Goal: Task Accomplishment & Management: Manage account settings

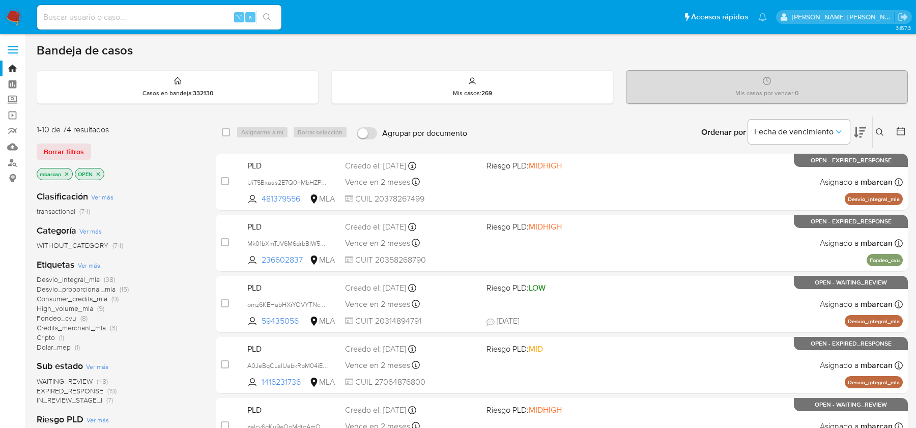
click at [880, 130] on icon at bounding box center [880, 132] width 8 height 8
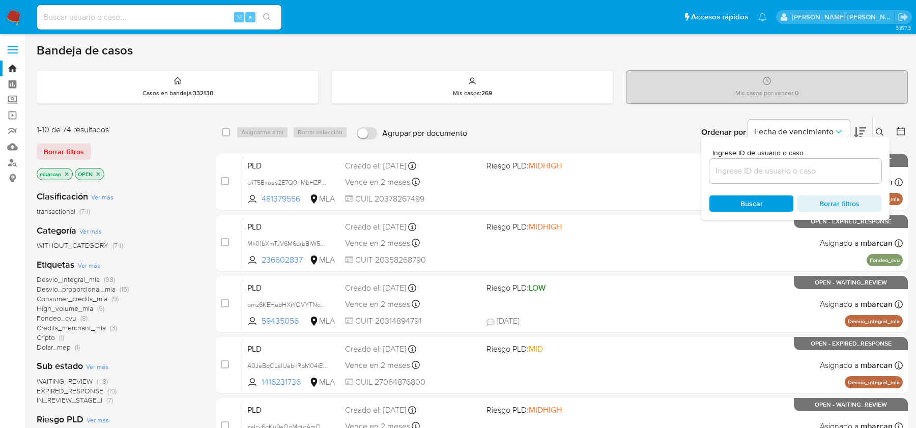
click at [792, 170] on input at bounding box center [795, 170] width 172 height 13
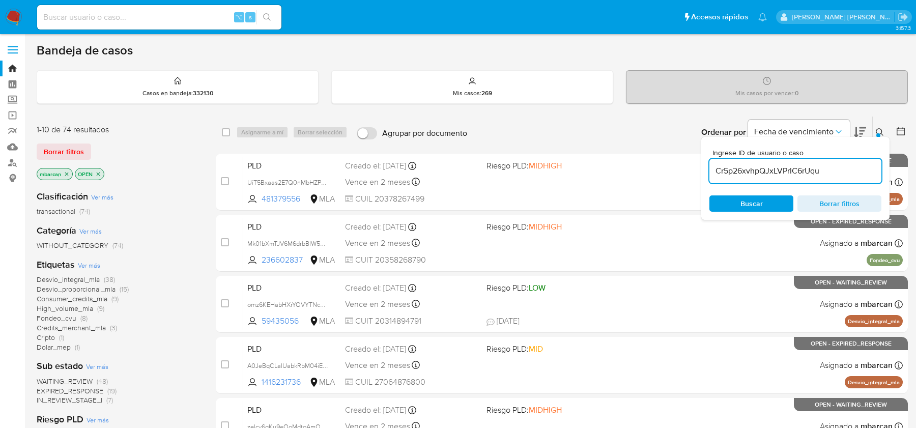
type input "Cr5p26xvhpQJxLVPrIC6rUqu"
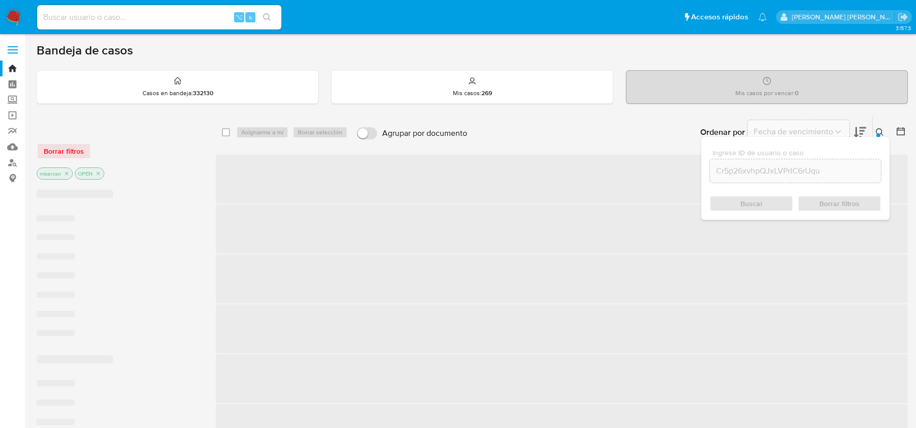
click at [883, 130] on icon at bounding box center [880, 132] width 8 height 8
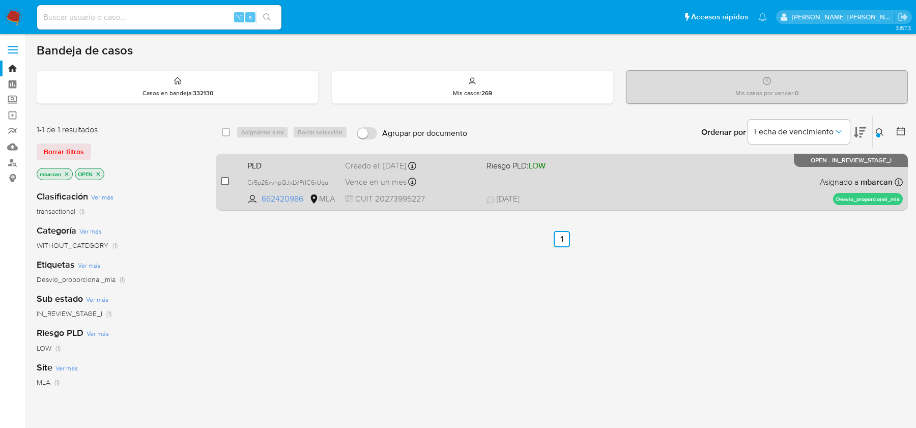
click at [223, 179] on input "checkbox" at bounding box center [225, 181] width 8 height 8
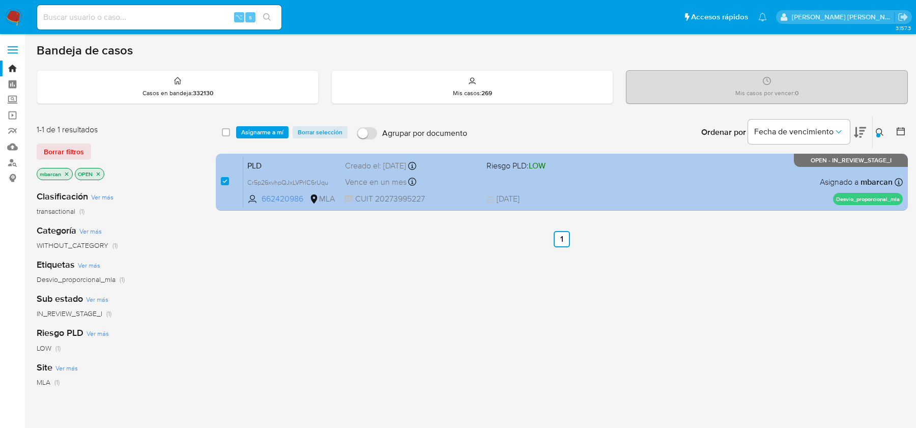
drag, startPoint x: 228, startPoint y: 182, endPoint x: 241, endPoint y: 178, distance: 12.9
click at [228, 182] on input "checkbox" at bounding box center [225, 181] width 8 height 8
checkbox input "false"
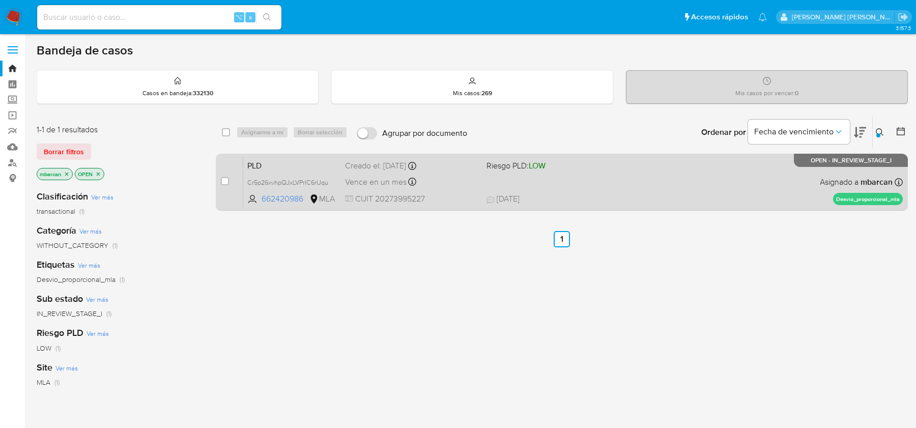
click at [277, 173] on div "PLD Cr5p26xvhpQJxLVPrIC6rUqu 662420986 MLA Riesgo PLD: LOW Creado el: 12/08/202…" at bounding box center [573, 181] width 660 height 51
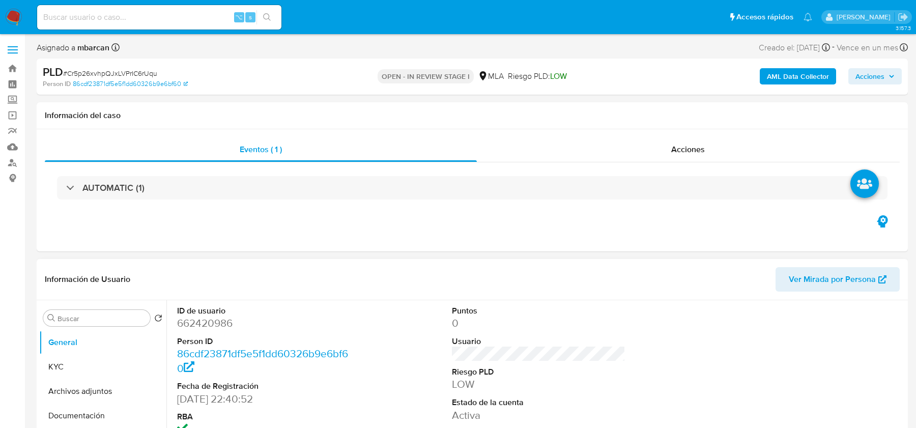
select select "10"
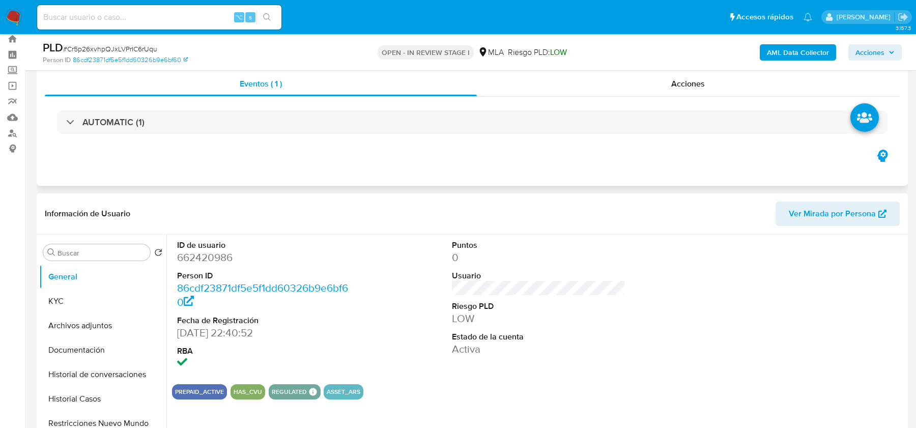
scroll to position [29, 0]
click at [148, 46] on span "# Cr5p26xvhpQJxLVPrIC6rUqu" at bounding box center [110, 49] width 94 height 10
copy span "Cr5p26xvhpQJxLVPrIC6rUqu"
click at [202, 260] on dd "662420986" at bounding box center [263, 258] width 173 height 14
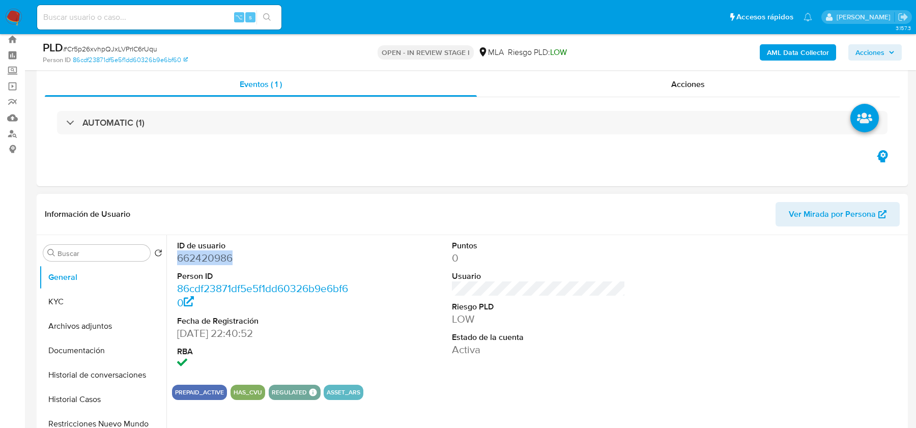
click at [202, 260] on dd "662420986" at bounding box center [263, 258] width 173 height 14
copy dd "662420986"
click at [139, 44] on span "# Cr5p26xvhpQJxLVPrIC6rUqu" at bounding box center [110, 49] width 94 height 10
copy span "Cr5p26xvhpQJxLVPrIC6rUqu"
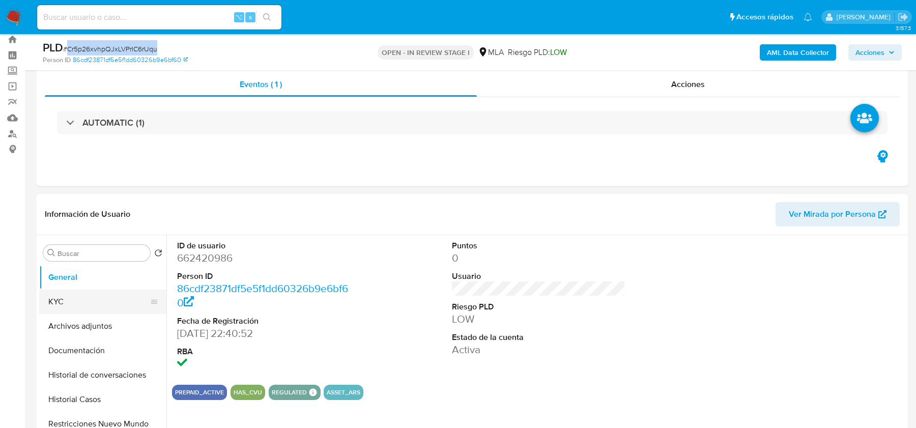
click at [78, 301] on button "KYC" at bounding box center [98, 302] width 119 height 24
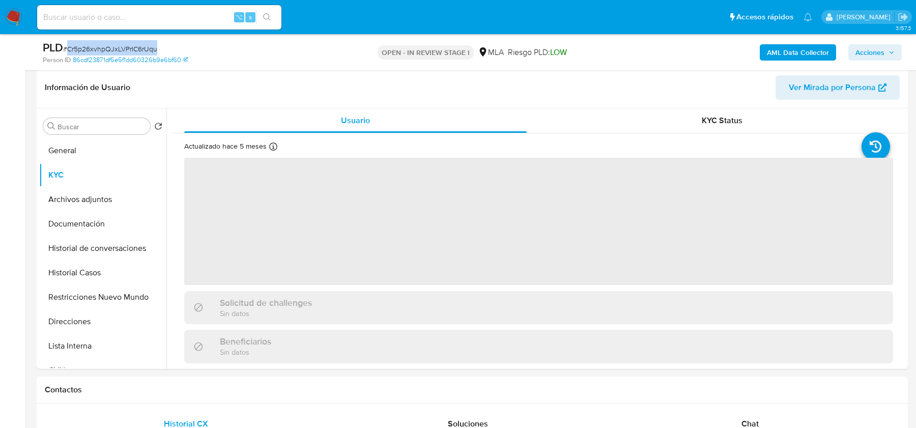
scroll to position [161, 0]
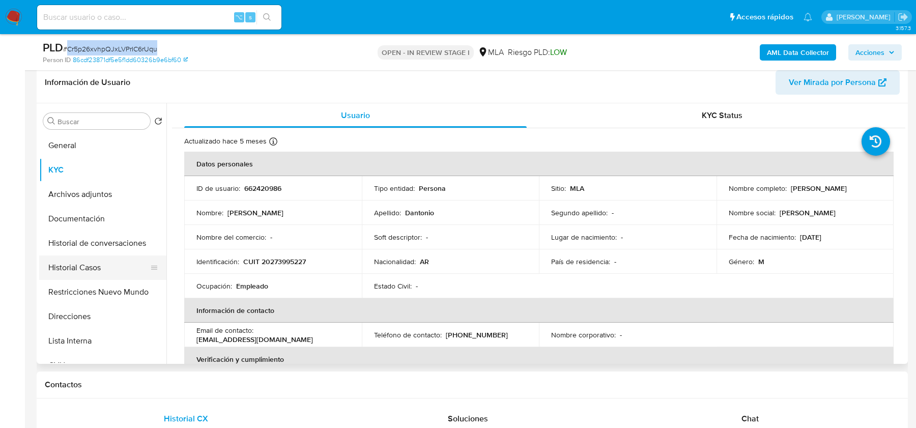
click at [74, 266] on button "Historial Casos" at bounding box center [98, 267] width 119 height 24
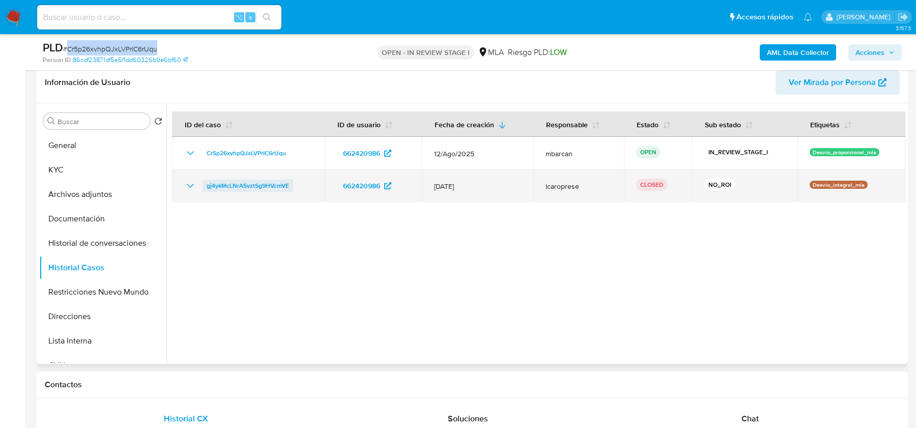
click at [240, 185] on span "gj4ykMcLNrASvztSg9HVcmVE" at bounding box center [248, 186] width 82 height 12
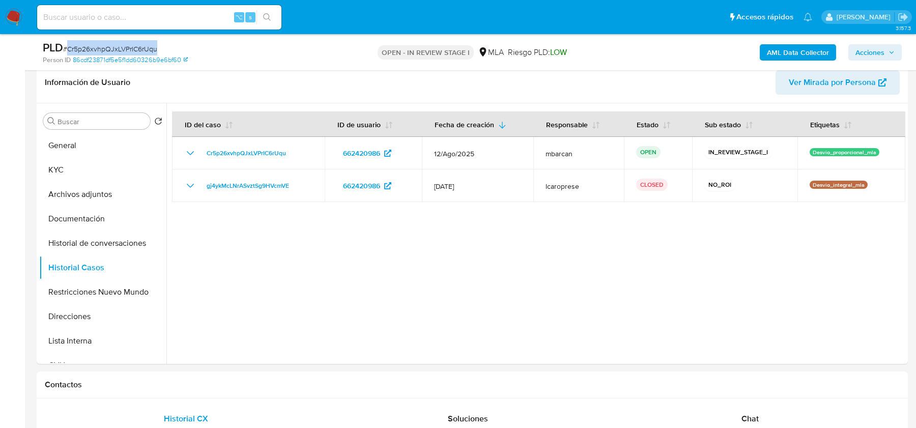
click at [790, 50] on b "AML Data Collector" at bounding box center [798, 52] width 62 height 16
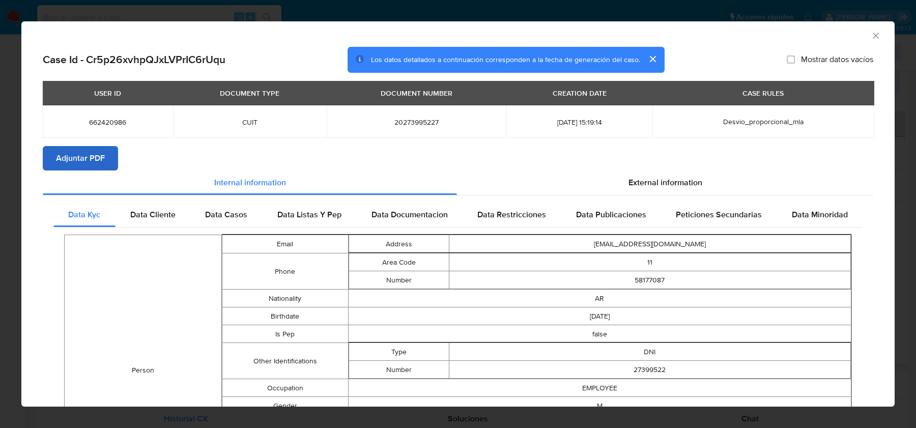
drag, startPoint x: 126, startPoint y: 151, endPoint x: 105, endPoint y: 155, distance: 21.2
click at [126, 151] on section "Adjuntar PDF" at bounding box center [458, 158] width 831 height 24
click at [105, 155] on button "Adjuntar PDF" at bounding box center [80, 158] width 75 height 24
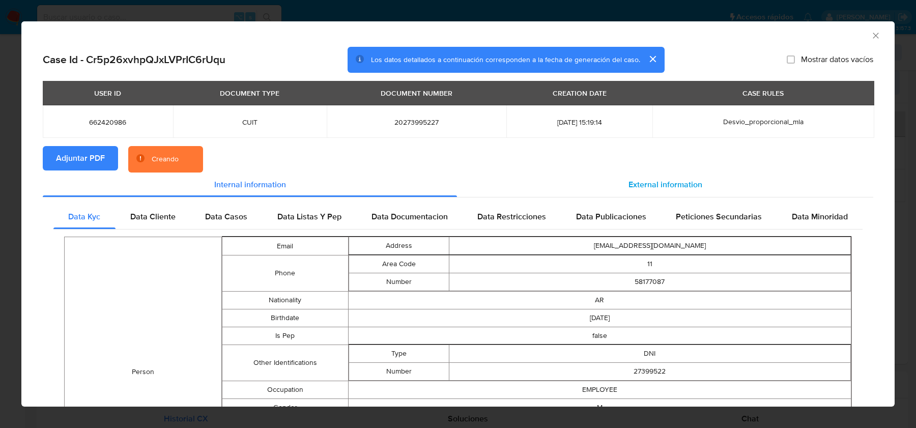
click at [643, 196] on div "External information" at bounding box center [665, 185] width 416 height 24
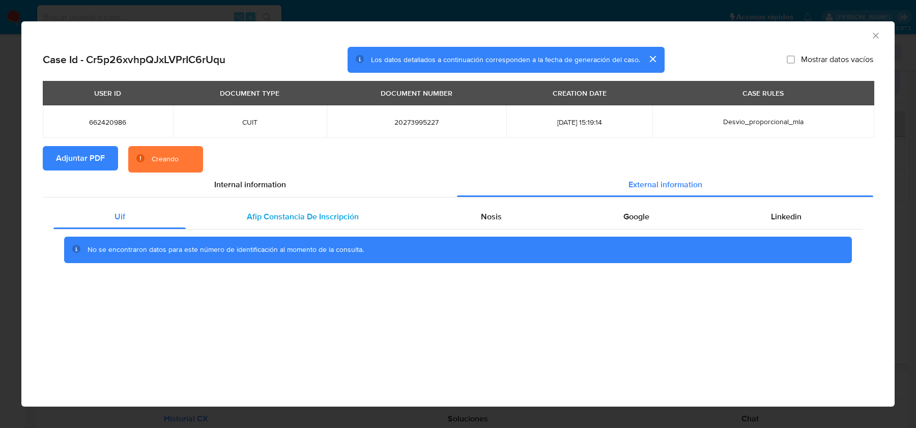
click at [383, 212] on div "Afip Constancia De Inscripción" at bounding box center [303, 217] width 234 height 24
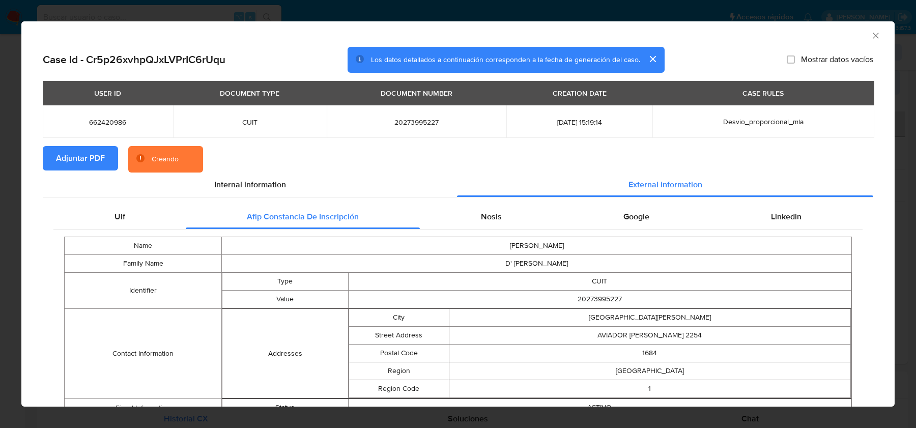
scroll to position [43, 0]
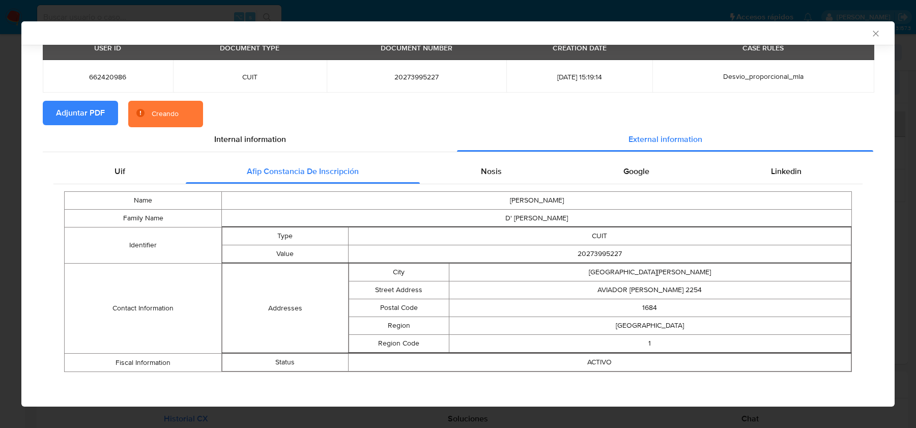
click at [477, 154] on div "Uif Afip Constancia De Inscripción Nosis Google Linkedin Name GABRIEL ANDRES Fa…" at bounding box center [458, 269] width 831 height 234
click at [483, 179] on div "Nosis" at bounding box center [491, 171] width 142 height 24
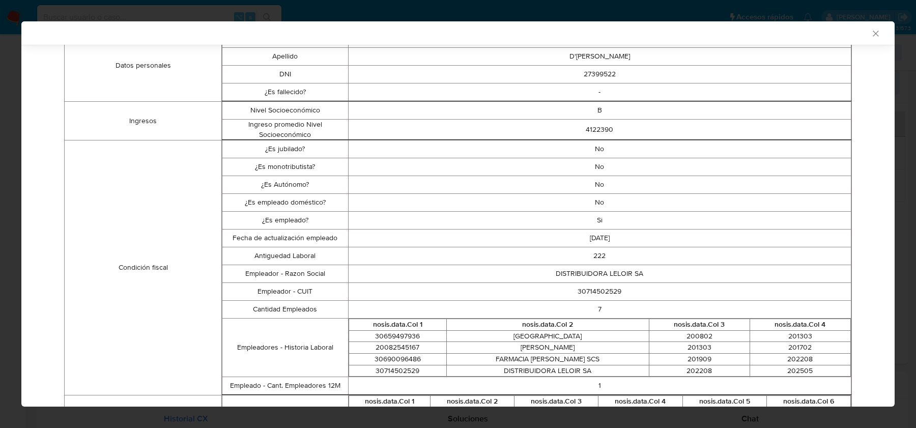
scroll to position [257, 0]
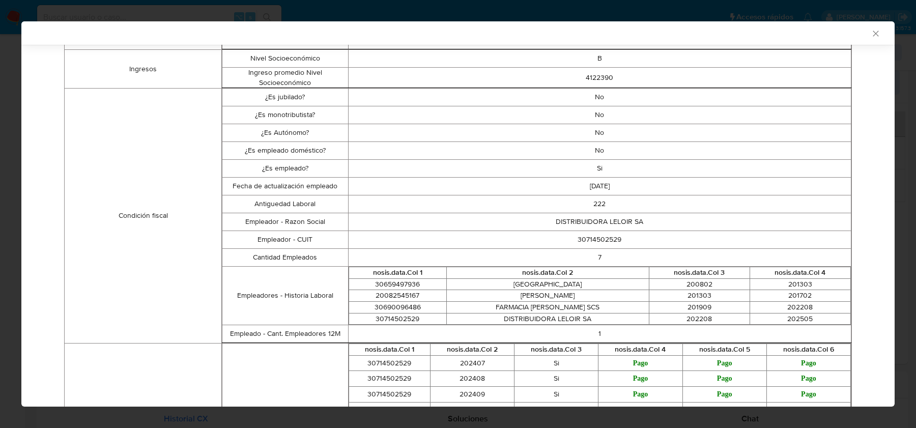
click at [598, 237] on td "30714502529" at bounding box center [599, 240] width 503 height 18
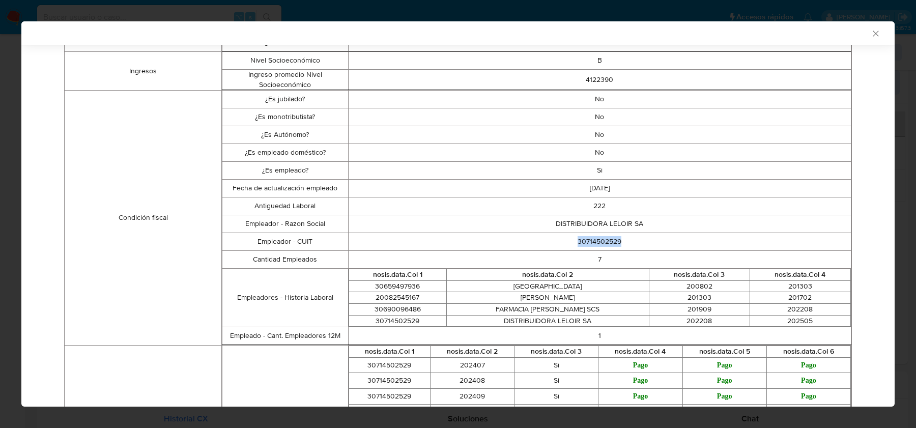
copy td "30714502529"
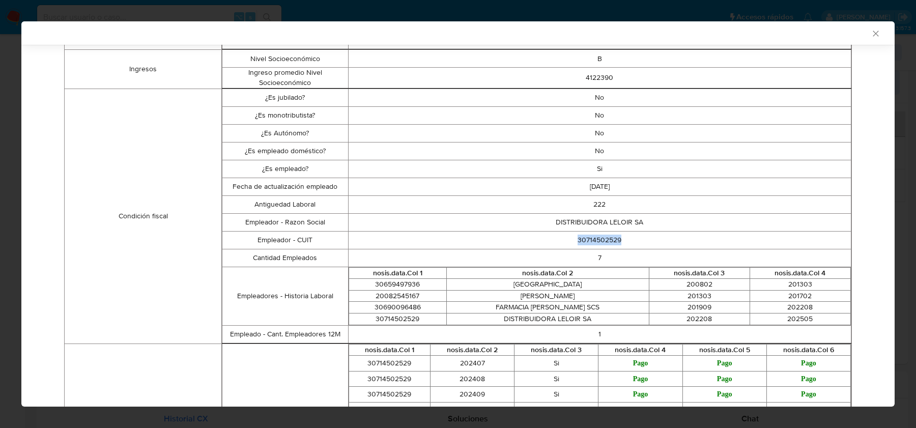
scroll to position [0, 0]
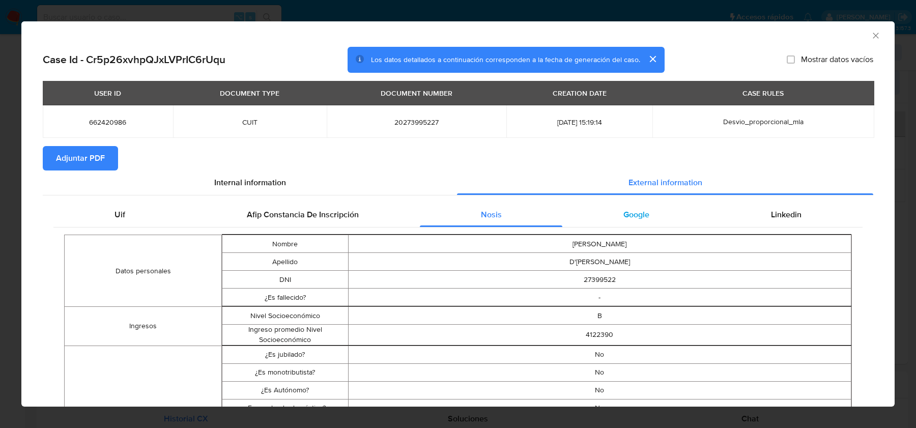
click at [636, 224] on div "Google" at bounding box center [636, 215] width 148 height 24
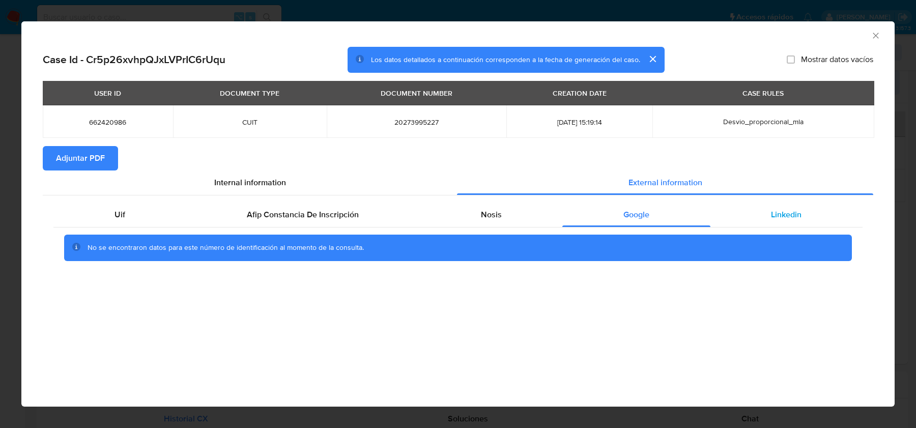
click at [766, 225] on div "Linkedin" at bounding box center [786, 215] width 152 height 24
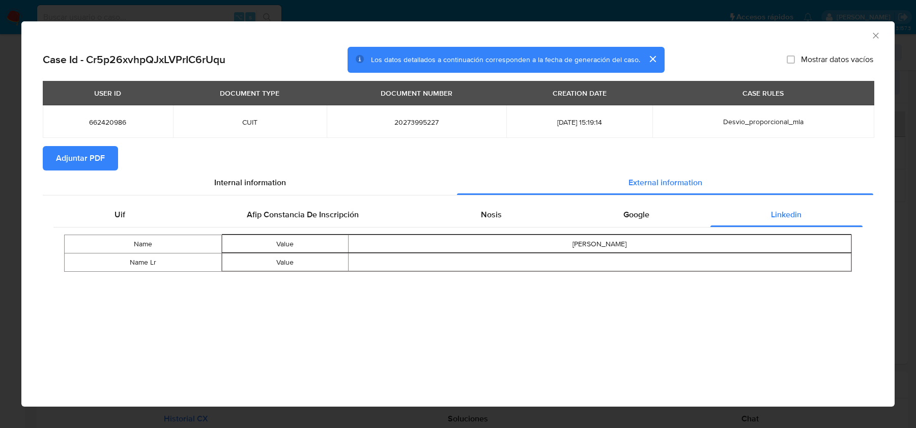
click at [872, 38] on icon "Cerrar ventana" at bounding box center [876, 36] width 10 height 10
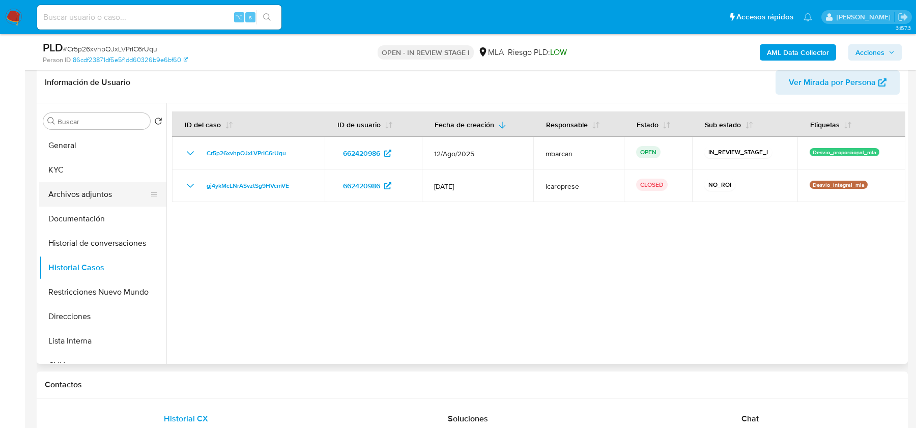
click at [100, 199] on button "Archivos adjuntos" at bounding box center [98, 194] width 119 height 24
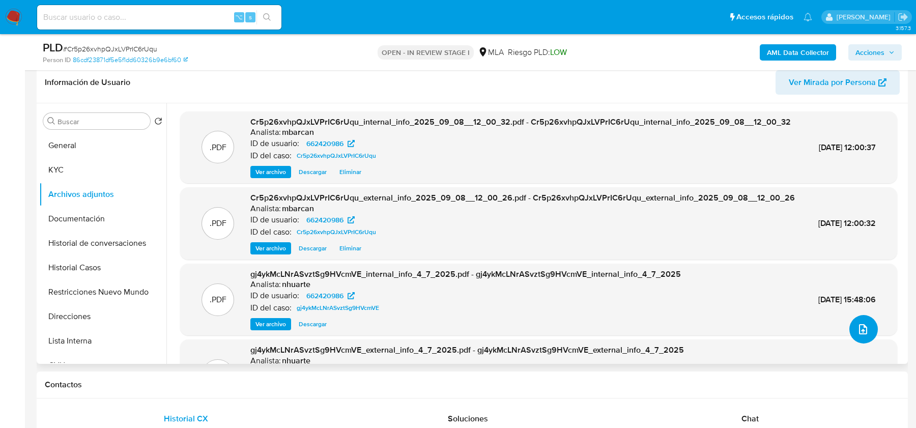
click at [863, 329] on icon "upload-file" at bounding box center [863, 329] width 8 height 10
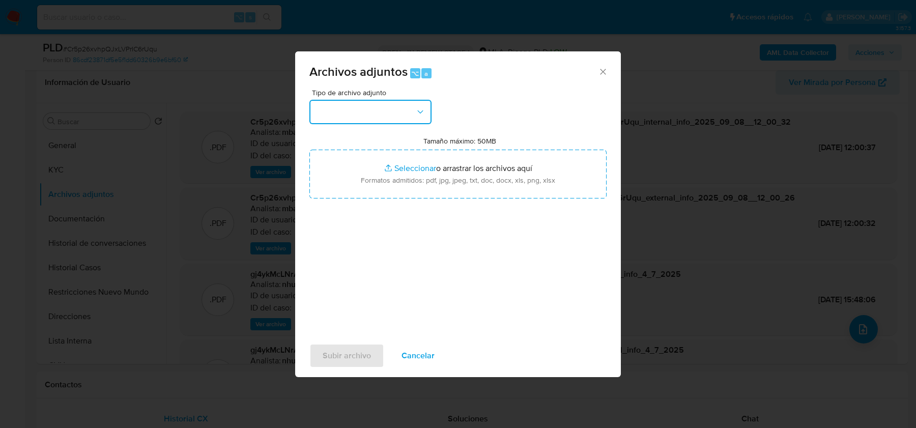
click at [405, 104] on button "button" at bounding box center [370, 112] width 122 height 24
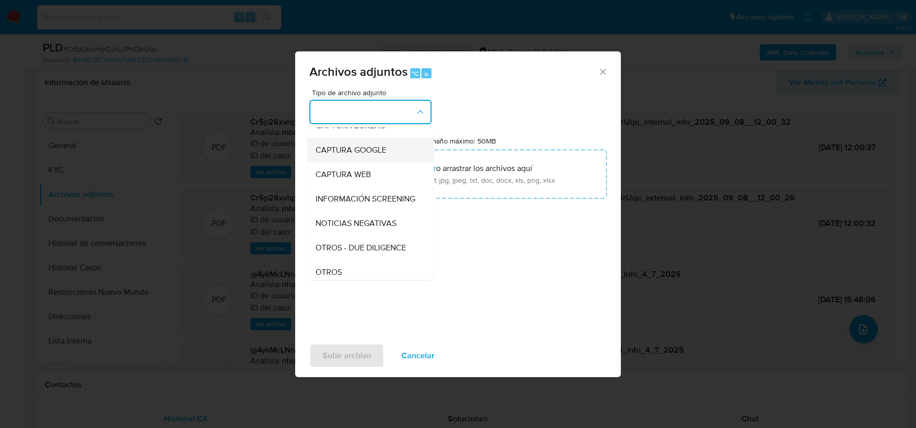
scroll to position [69, 0]
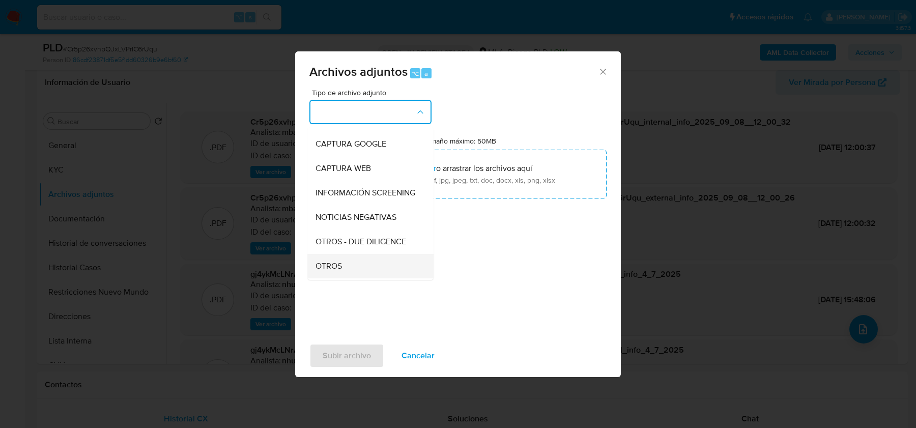
click at [340, 264] on span "OTROS" at bounding box center [329, 266] width 26 height 10
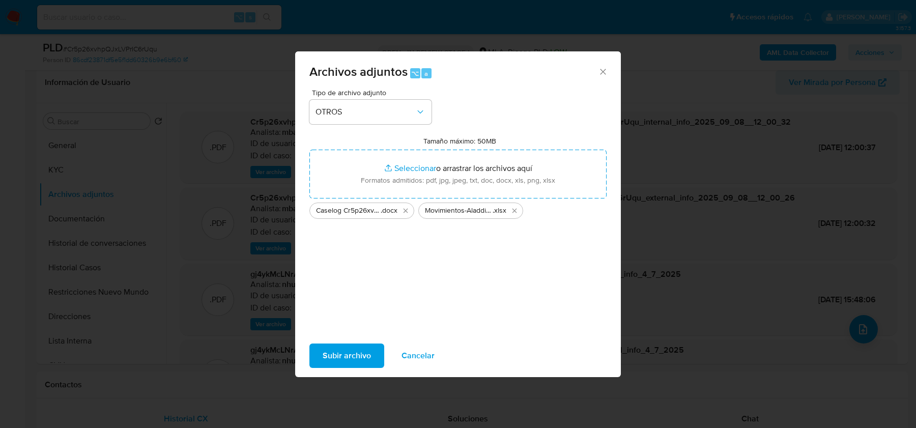
click at [357, 348] on span "Subir archivo" at bounding box center [347, 356] width 48 height 22
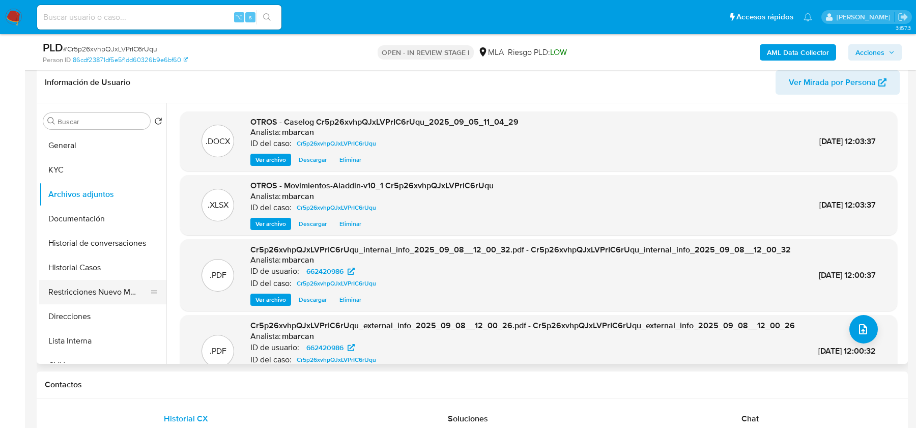
click at [99, 284] on button "Restricciones Nuevo Mundo" at bounding box center [98, 292] width 119 height 24
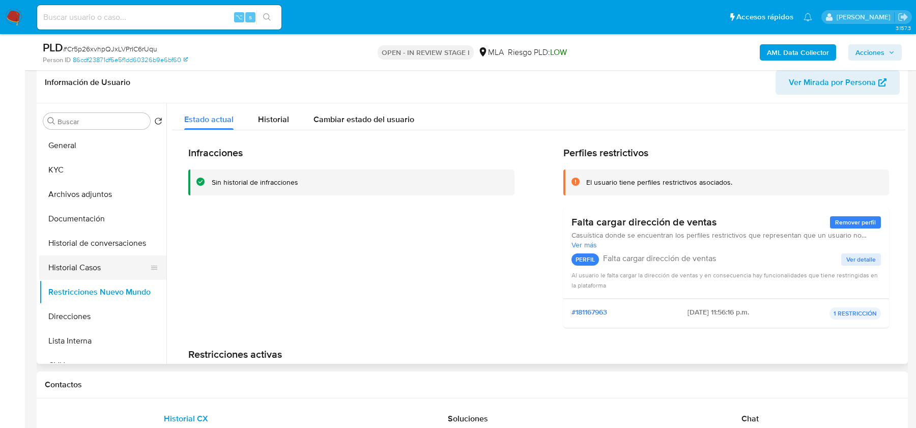
click at [79, 263] on button "Historial Casos" at bounding box center [98, 267] width 119 height 24
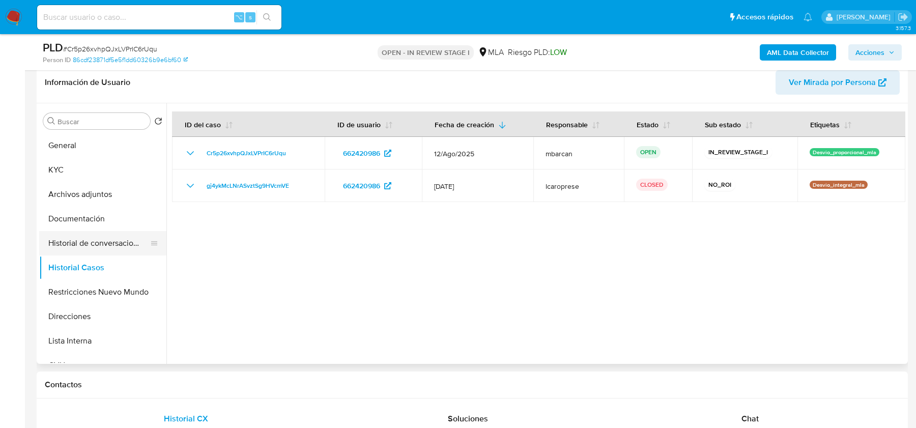
click at [88, 239] on button "Historial de conversaciones" at bounding box center [98, 243] width 119 height 24
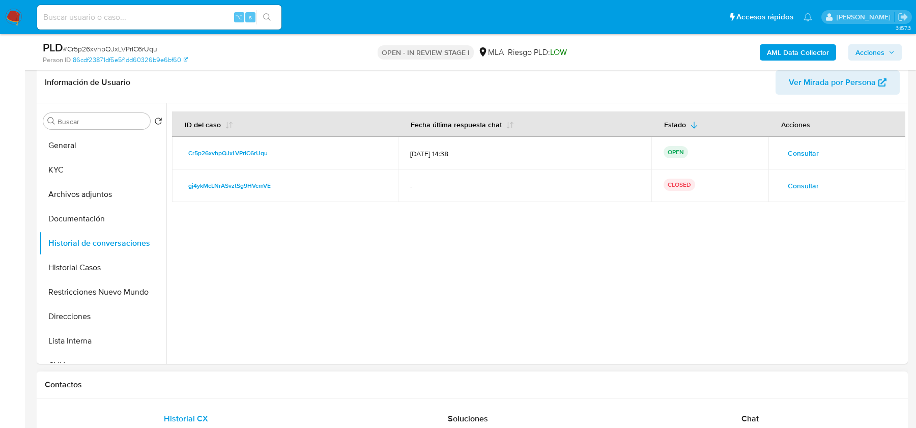
scroll to position [344, 0]
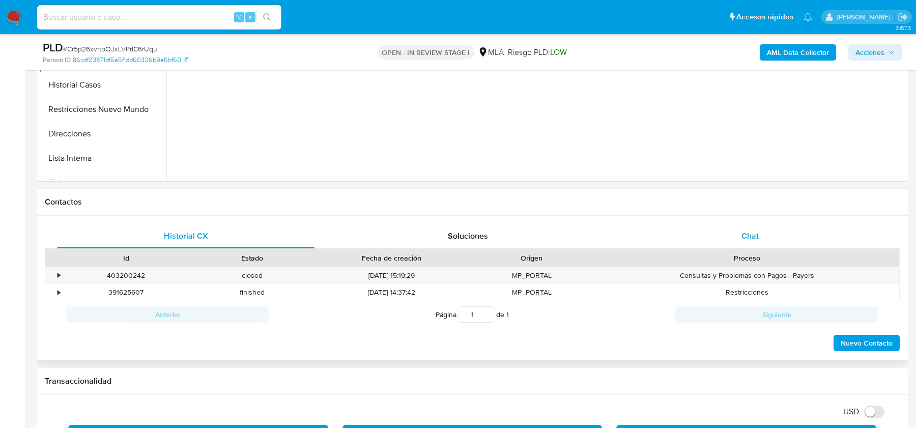
click at [765, 228] on div "Chat" at bounding box center [750, 236] width 258 height 24
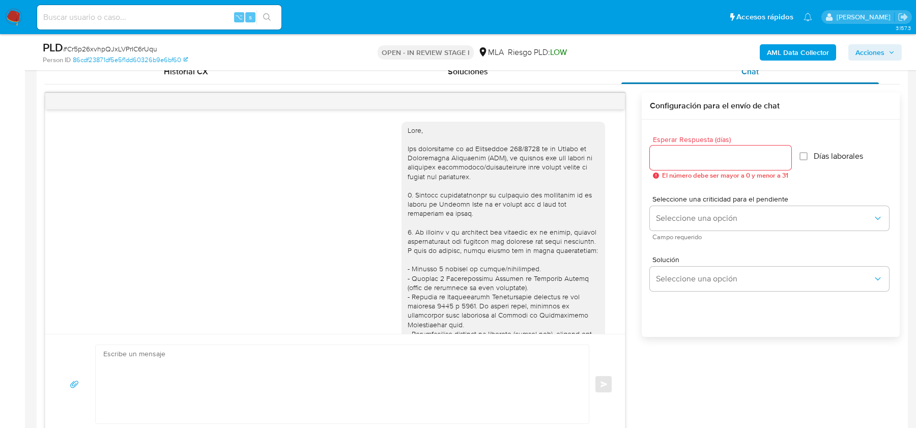
scroll to position [495, 0]
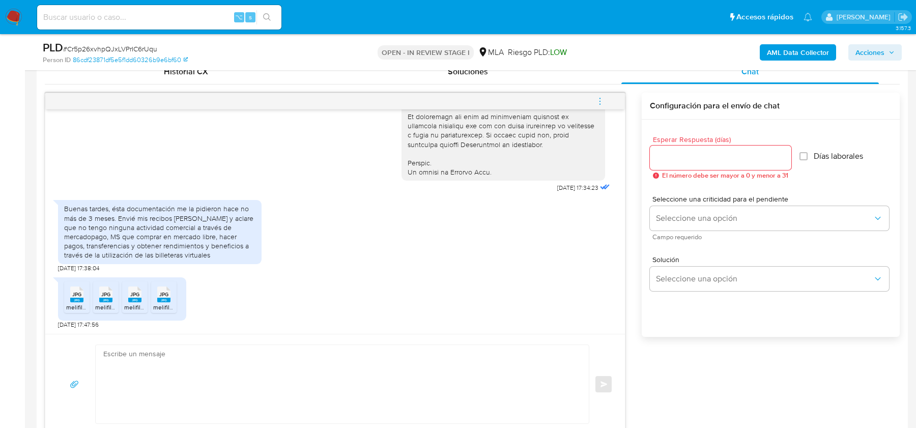
click at [76, 299] on rect at bounding box center [76, 300] width 13 height 5
click at [106, 299] on rect at bounding box center [105, 300] width 13 height 5
click at [136, 298] on rect at bounding box center [134, 300] width 13 height 5
click at [164, 296] on span "JPG" at bounding box center [163, 294] width 9 height 7
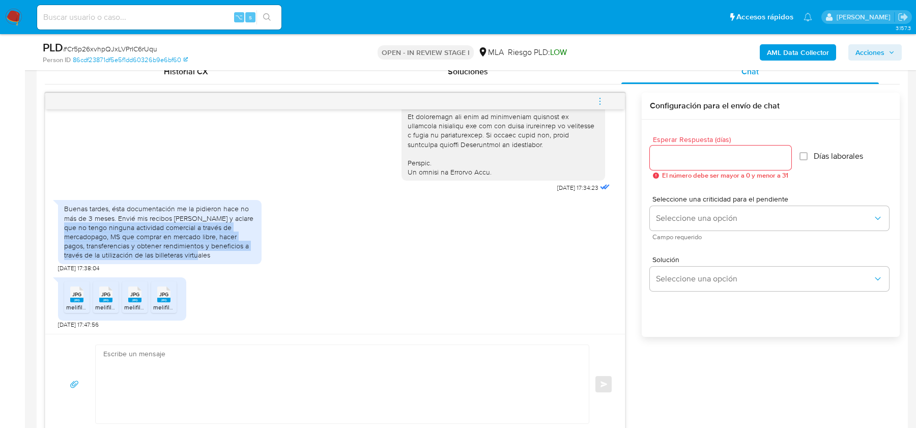
drag, startPoint x: 244, startPoint y: 216, endPoint x: 256, endPoint y: 253, distance: 39.1
click at [256, 253] on div "Buenas tardes, ésta documentación me la pidieron hace no más de 3 meses. Envié …" at bounding box center [160, 232] width 204 height 64
copy div "no tengo ninguna actividad comercial a través de mercadopago, MS que comprar en…"
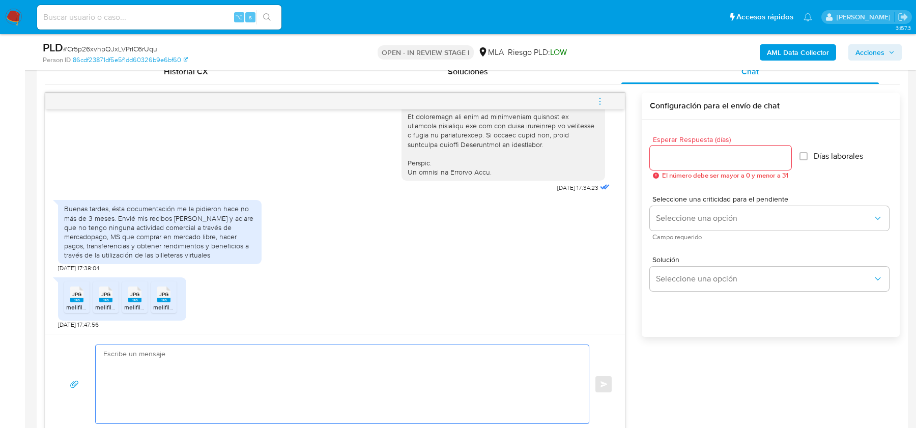
click at [268, 373] on textarea at bounding box center [339, 384] width 473 height 78
paste textarea "Hola, ¡Muchas gracias por tu respuesta! Confirmamos la recepción de la document…"
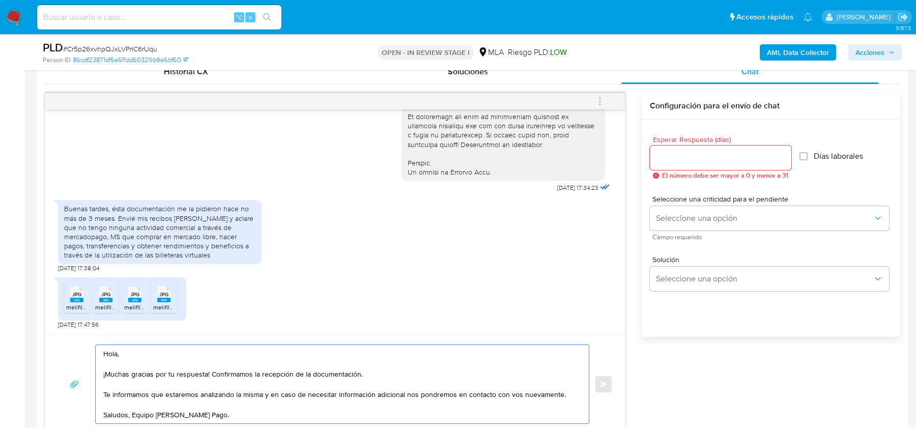
type textarea "Hola, ¡Muchas gracias por tu respuesta! Confirmamos la recepción de la document…"
click at [707, 159] on input "Esperar Respuesta (días)" at bounding box center [720, 157] width 141 height 13
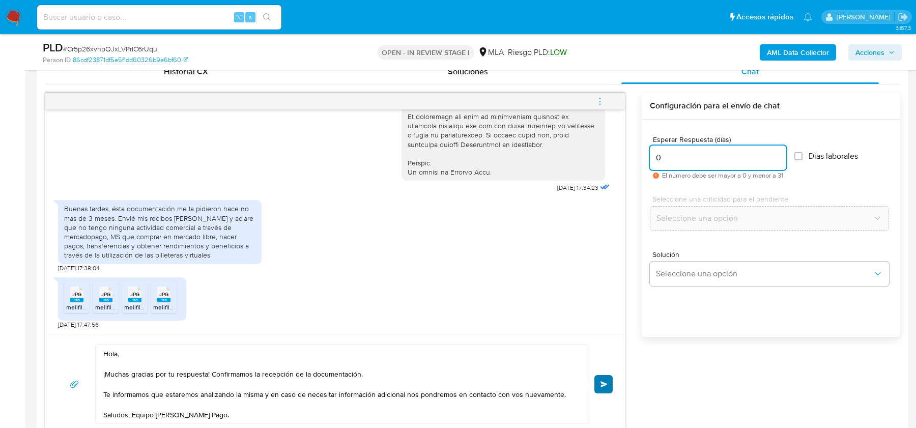
type input "0"
click at [607, 381] on span "Enviar" at bounding box center [604, 384] width 7 height 6
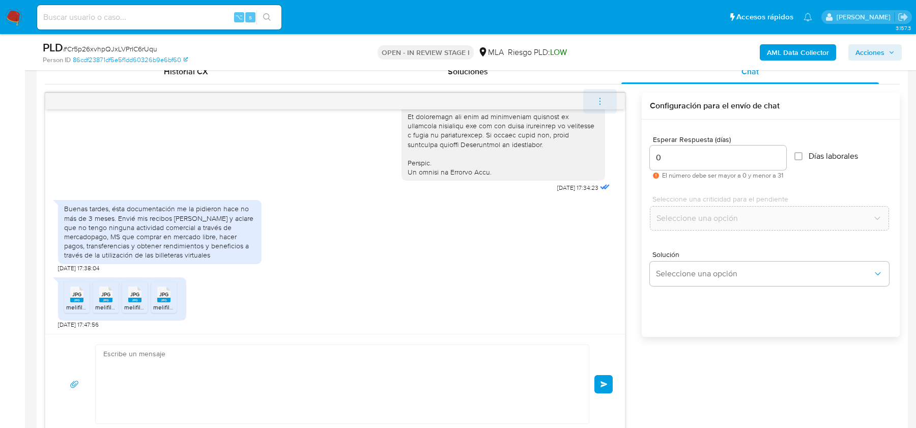
scroll to position [617, 0]
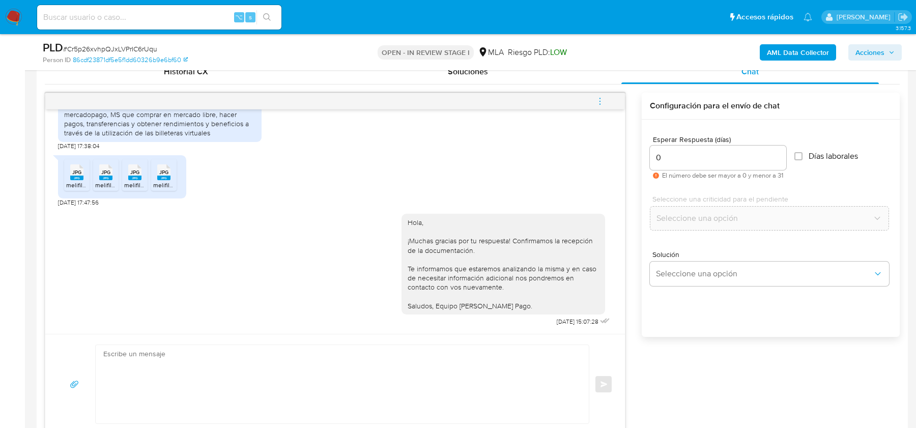
click at [598, 97] on icon "menu-action" at bounding box center [599, 101] width 9 height 9
click at [512, 76] on li "Cerrar conversación" at bounding box center [531, 80] width 104 height 18
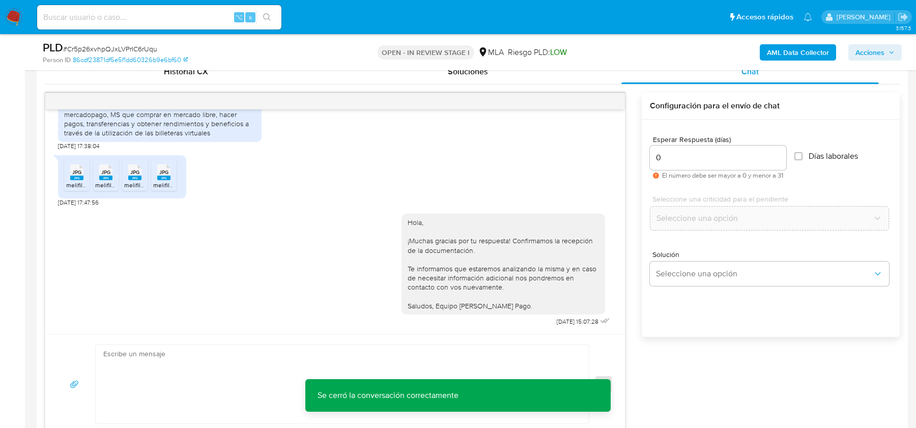
click at [118, 50] on span "# Cr5p26xvhpQJxLVPrIC6rUqu" at bounding box center [110, 49] width 94 height 10
copy span "Cr5p26xvhpQJxLVPrIC6rUqu"
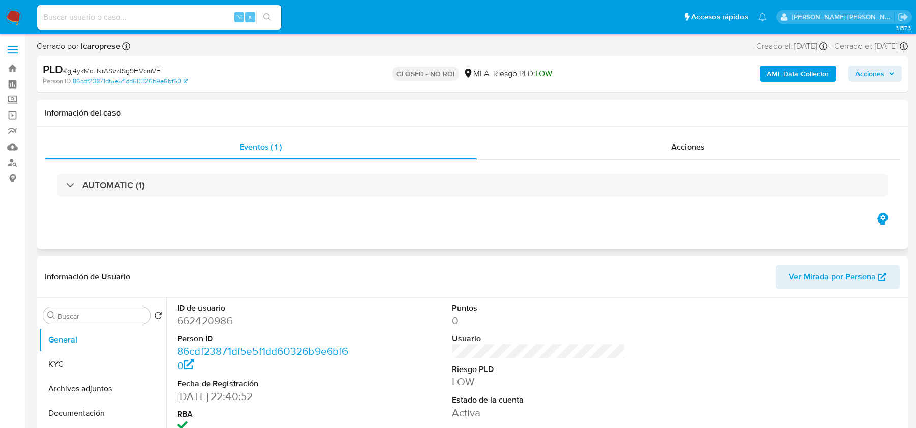
select select "10"
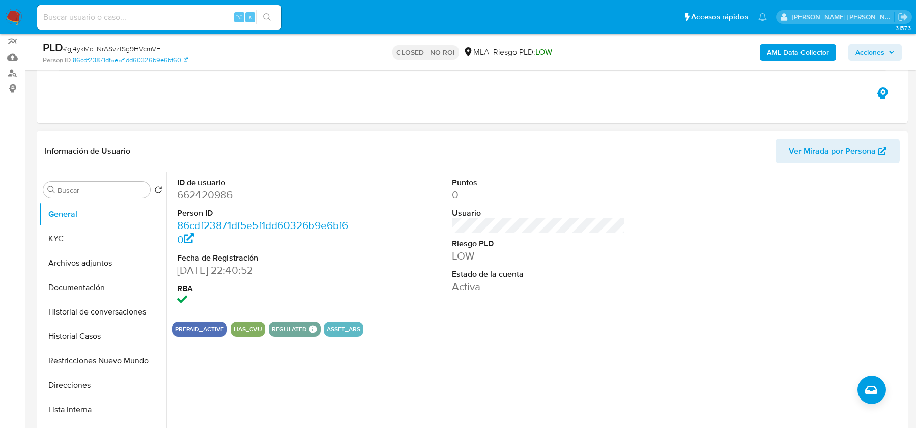
scroll to position [96, 0]
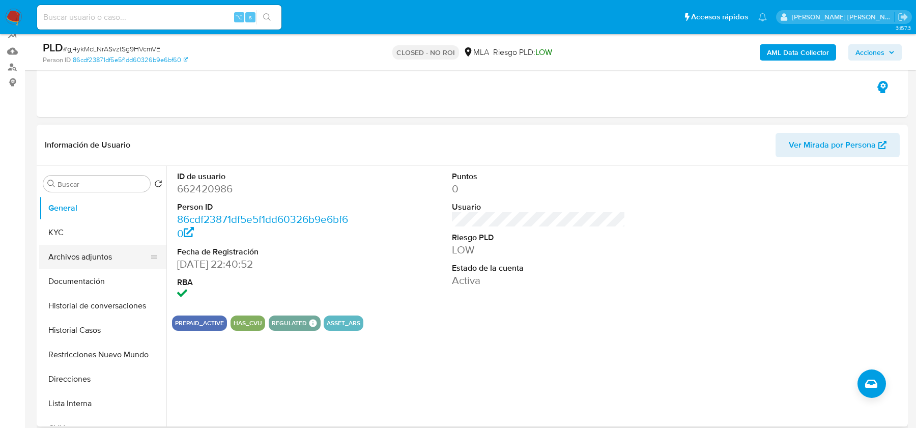
click at [77, 253] on button "Archivos adjuntos" at bounding box center [98, 257] width 119 height 24
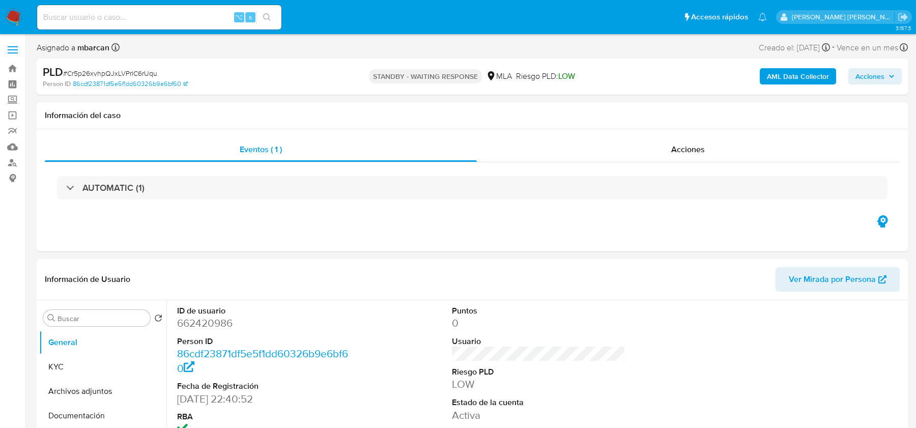
select select "10"
click at [88, 381] on button "Archivos adjuntos" at bounding box center [98, 391] width 119 height 24
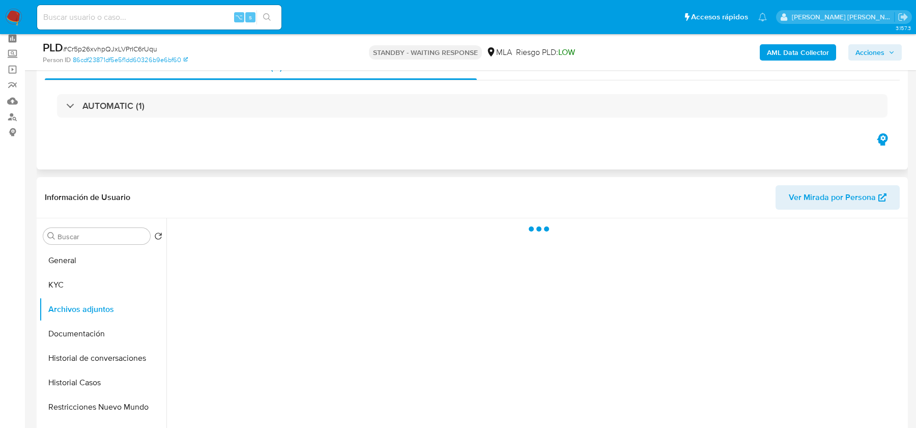
scroll to position [52, 0]
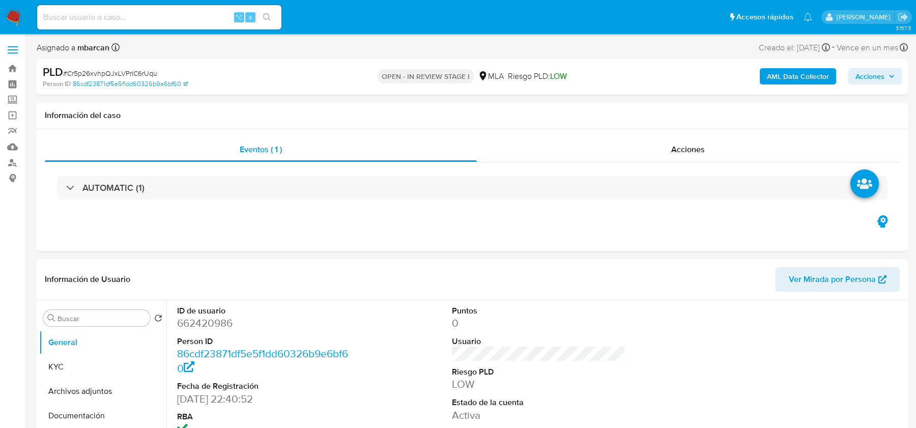
select select "10"
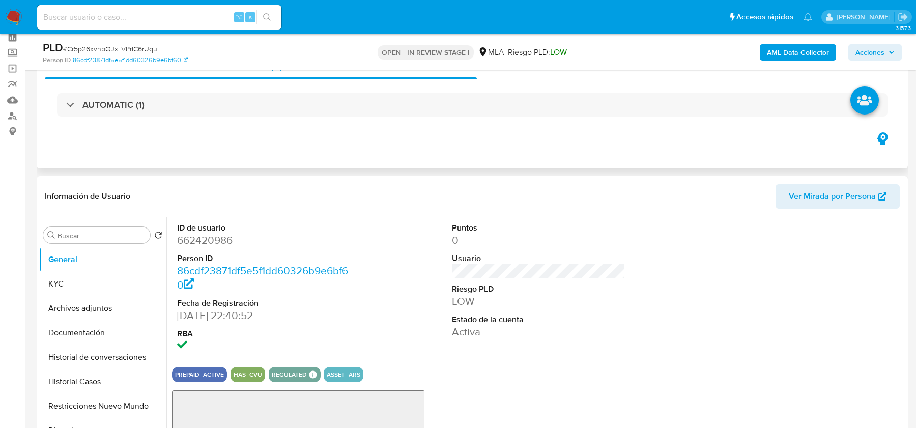
scroll to position [99, 0]
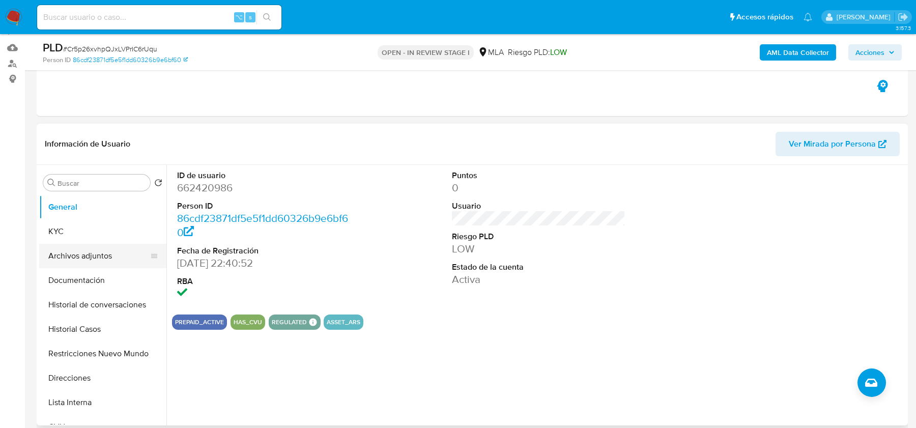
click at [81, 259] on button "Archivos adjuntos" at bounding box center [98, 256] width 119 height 24
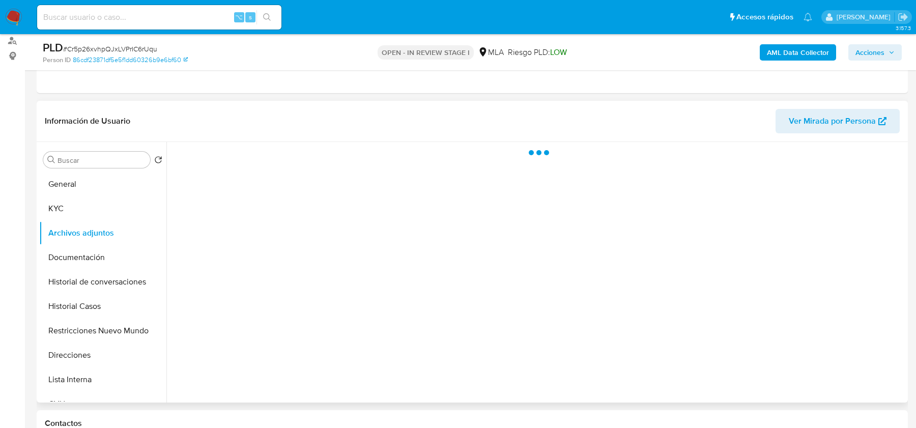
scroll to position [125, 0]
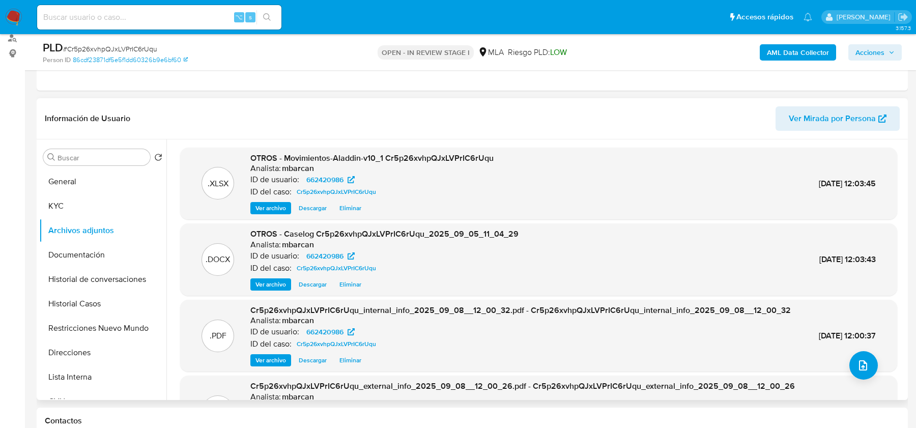
click at [358, 285] on span "Eliminar" at bounding box center [350, 284] width 22 height 10
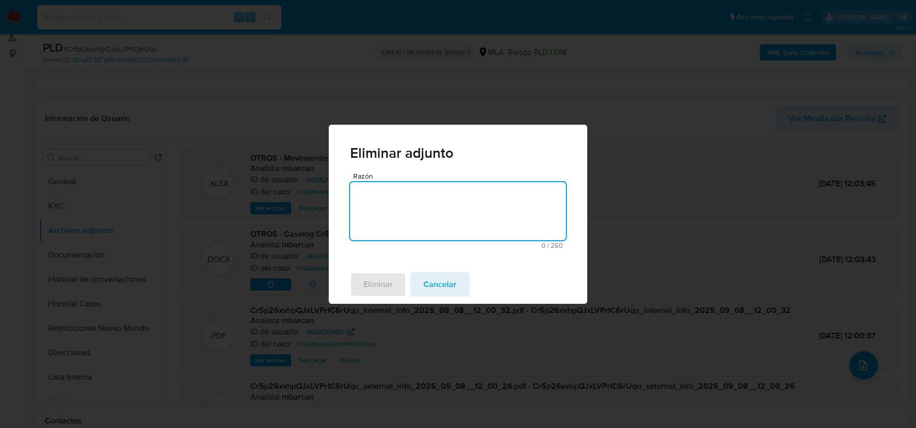
click at [370, 237] on textarea "Razón" at bounding box center [458, 211] width 216 height 58
type textarea "."
click at [376, 279] on span "Eliminar" at bounding box center [378, 284] width 30 height 22
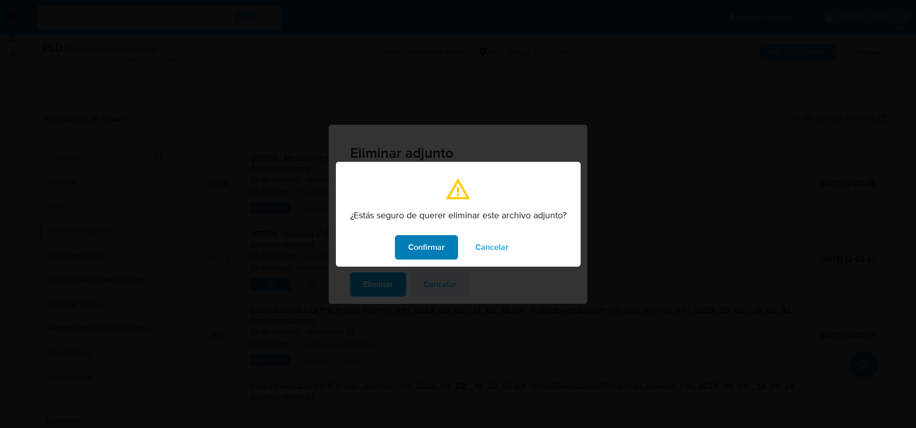
click at [431, 244] on span "Confirmar" at bounding box center [426, 247] width 37 height 22
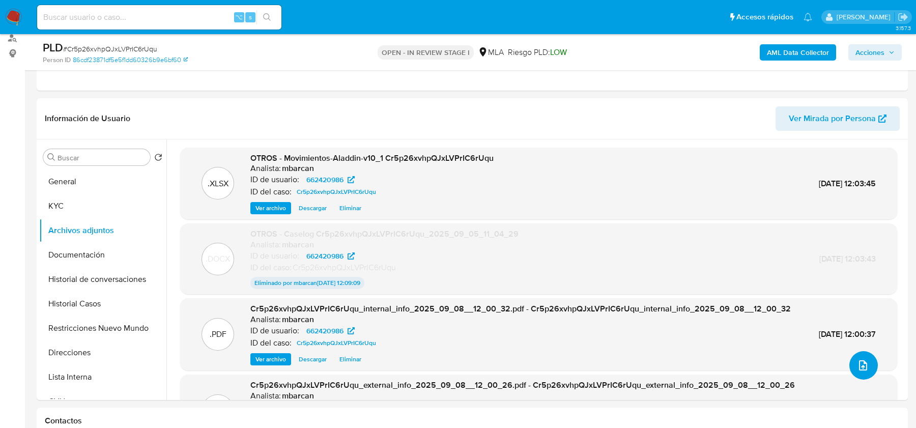
click at [862, 366] on icon "upload-file" at bounding box center [863, 365] width 8 height 10
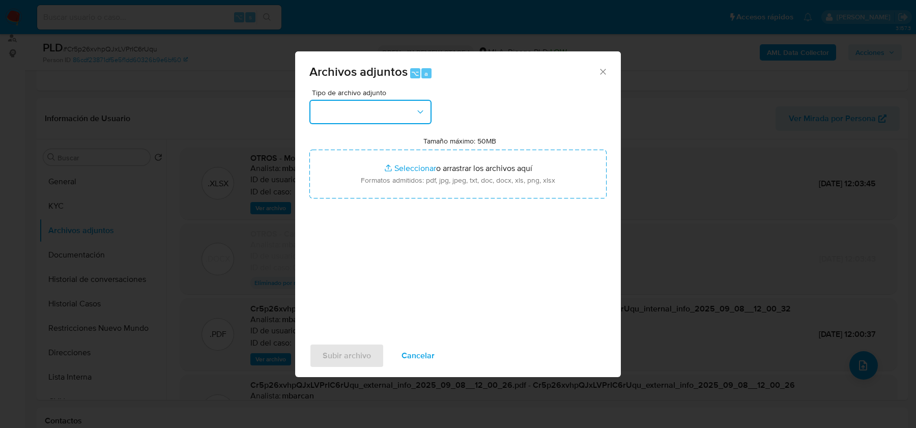
drag, startPoint x: 386, startPoint y: 113, endPoint x: 386, endPoint y: 121, distance: 7.6
click at [386, 112] on button "button" at bounding box center [370, 112] width 122 height 24
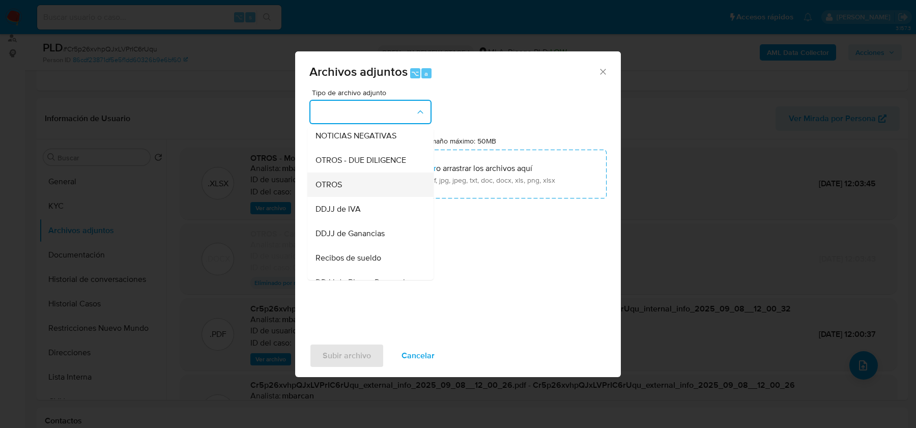
scroll to position [154, 0]
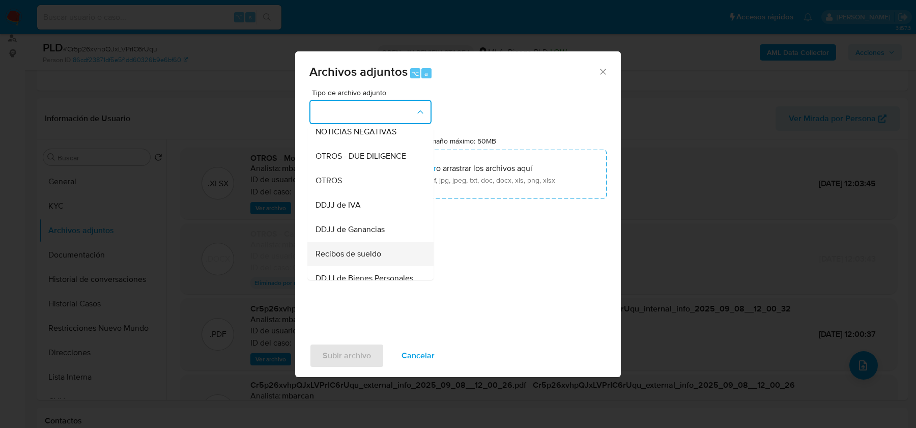
click at [354, 259] on span "Recibos de sueldo" at bounding box center [349, 254] width 66 height 10
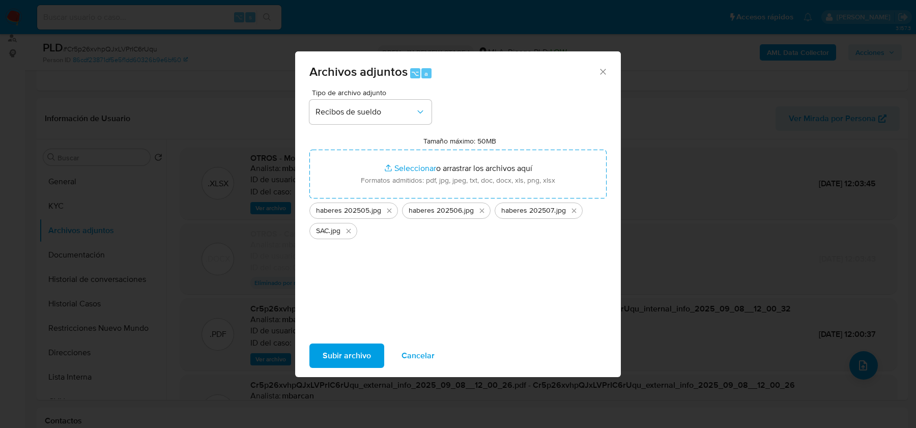
click at [364, 354] on span "Subir archivo" at bounding box center [347, 356] width 48 height 22
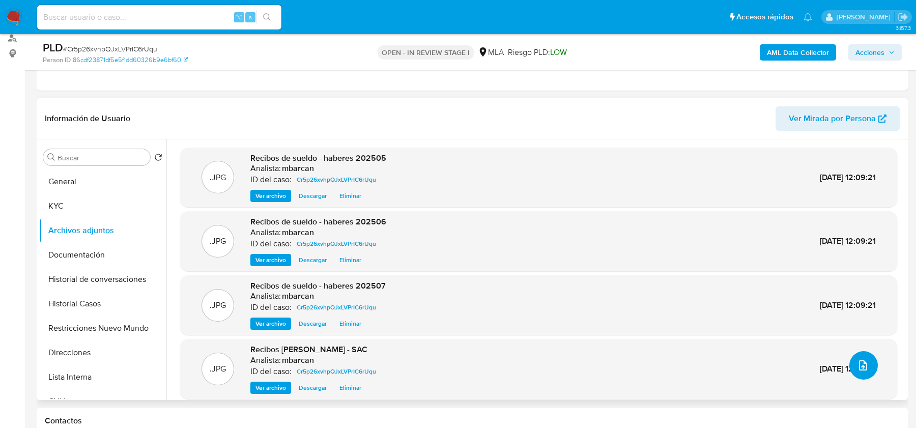
click at [869, 362] on button "upload-file" at bounding box center [863, 365] width 28 height 28
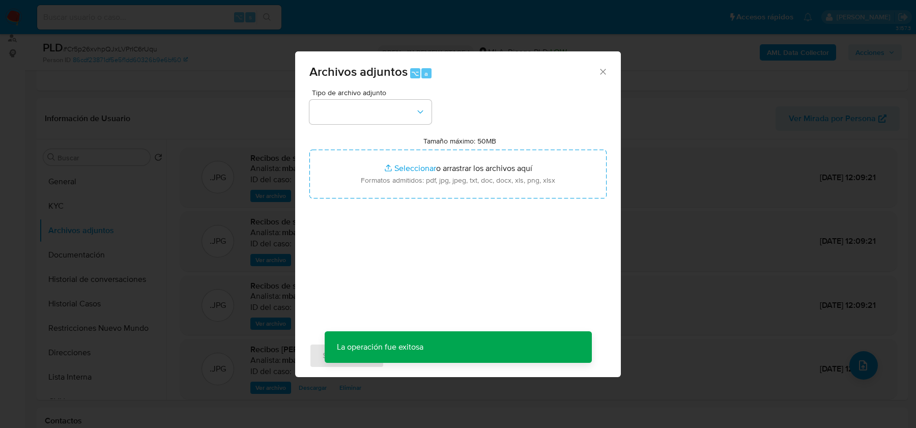
click at [390, 99] on div "Tipo de archivo adjunto" at bounding box center [370, 106] width 122 height 35
click at [374, 106] on button "button" at bounding box center [370, 112] width 122 height 24
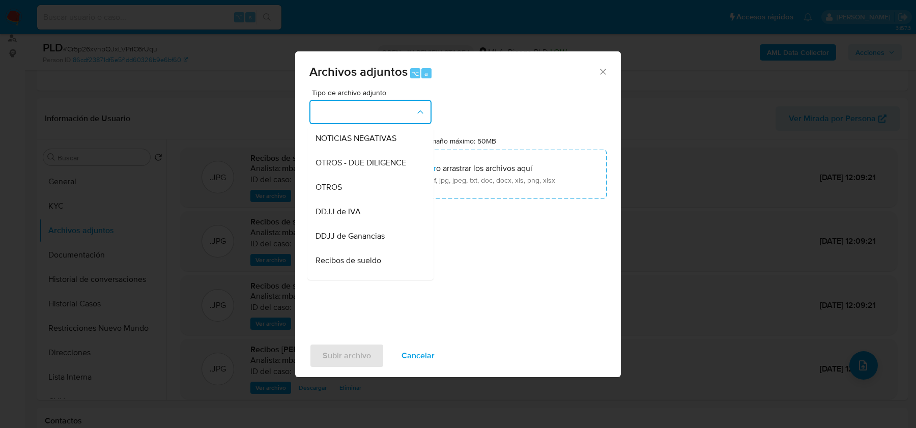
scroll to position [141, 0]
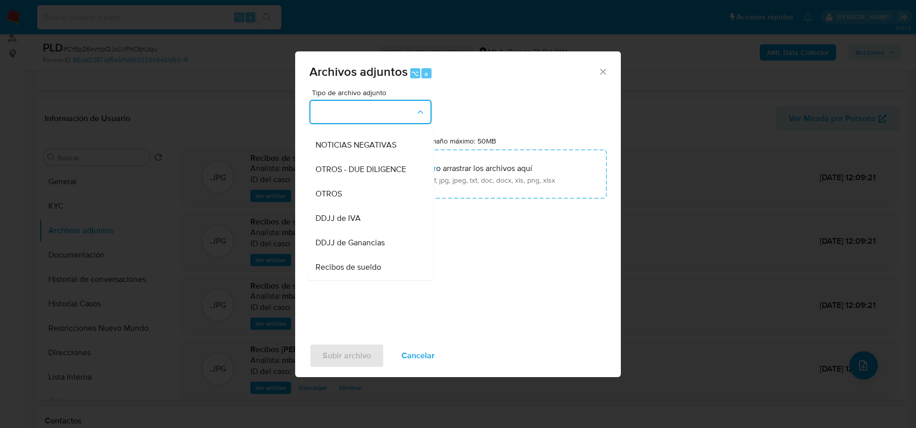
click at [348, 197] on div "OTROS" at bounding box center [368, 194] width 104 height 24
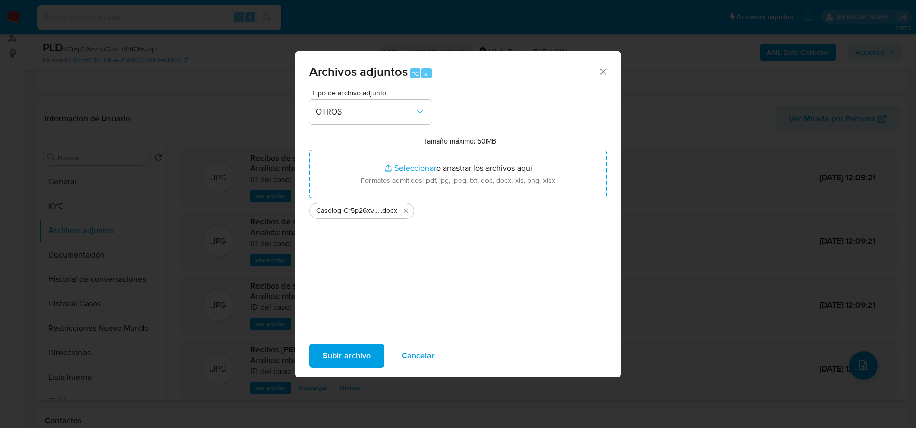
click at [335, 352] on span "Subir archivo" at bounding box center [347, 356] width 48 height 22
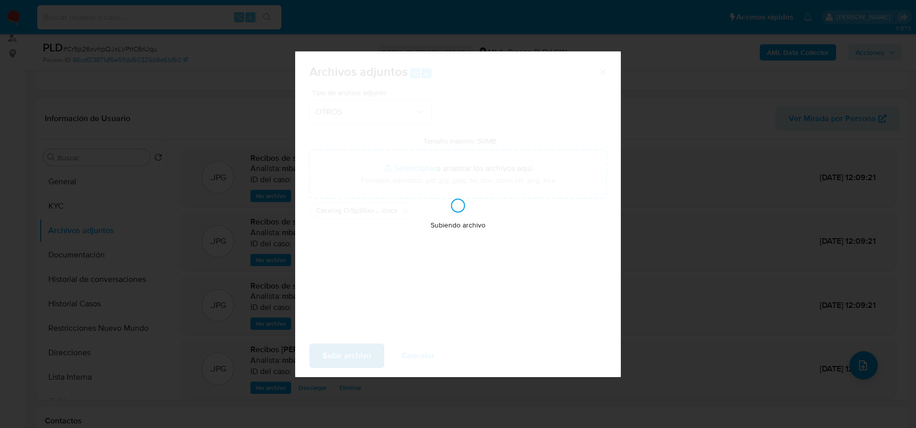
click at [335, 352] on div "Subiendo archivo" at bounding box center [458, 214] width 326 height 326
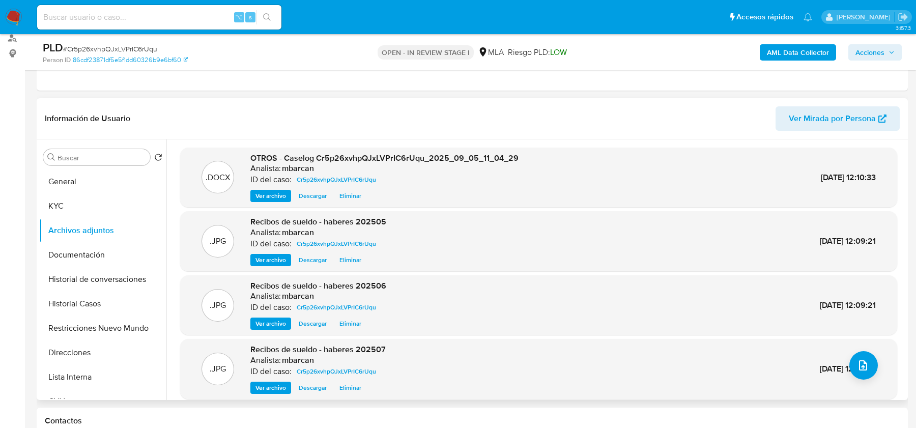
scroll to position [36, 0]
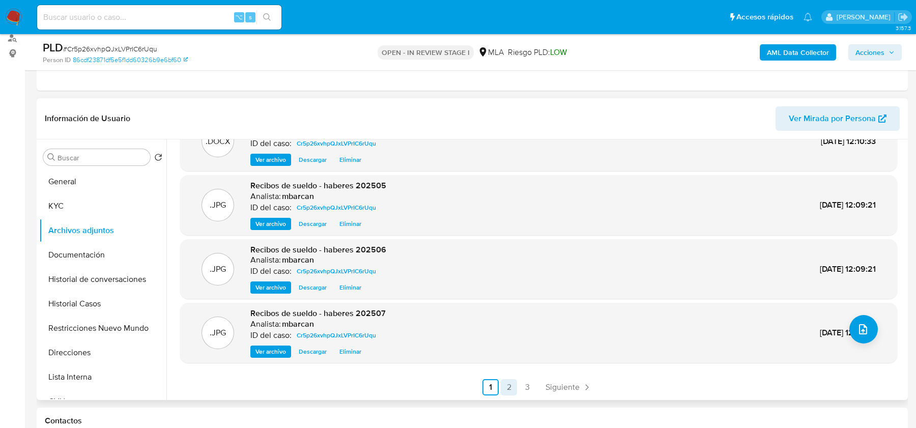
click at [509, 386] on link "2" at bounding box center [509, 387] width 16 height 16
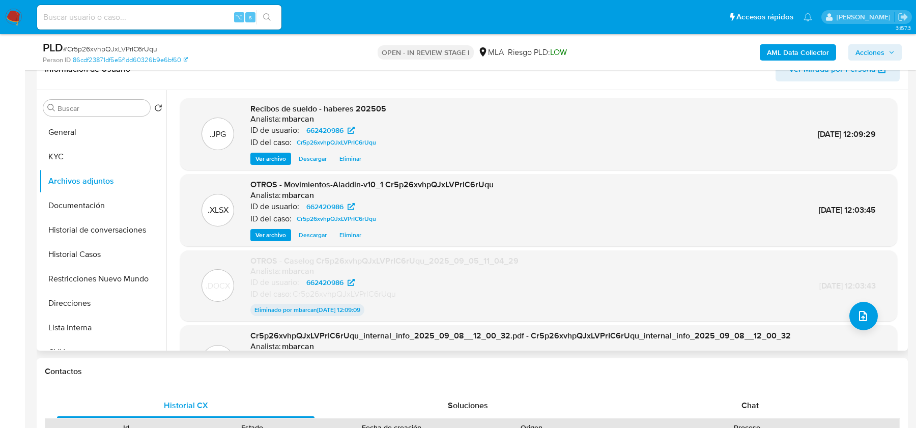
scroll to position [176, 0]
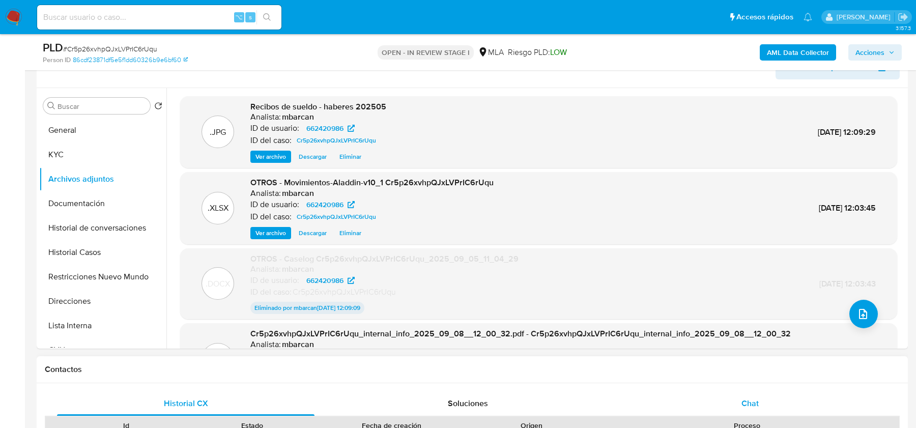
click at [742, 393] on div "Chat" at bounding box center [750, 403] width 258 height 24
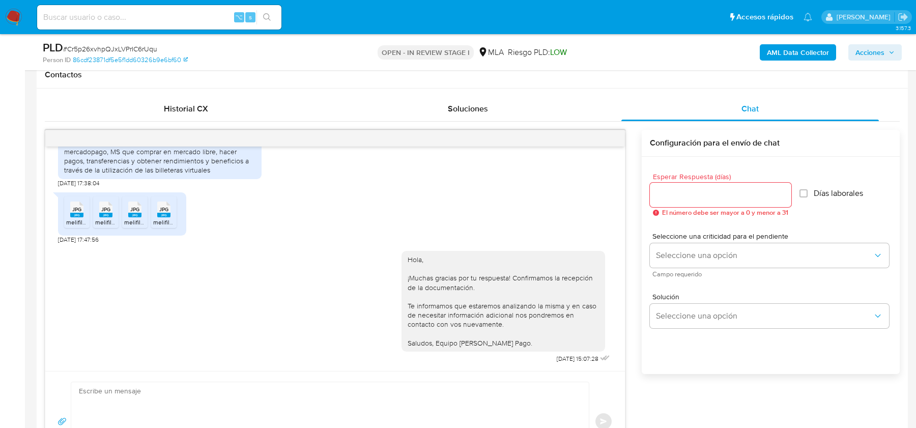
scroll to position [444, 0]
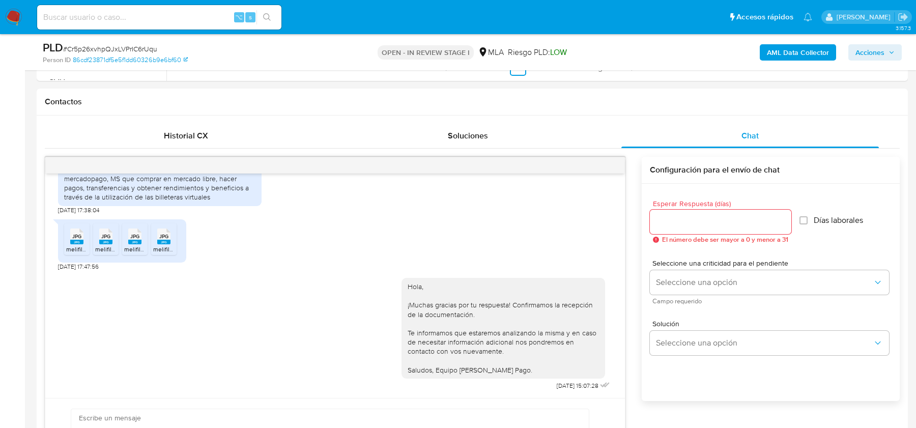
click at [869, 52] on span "Acciones" at bounding box center [869, 52] width 29 height 16
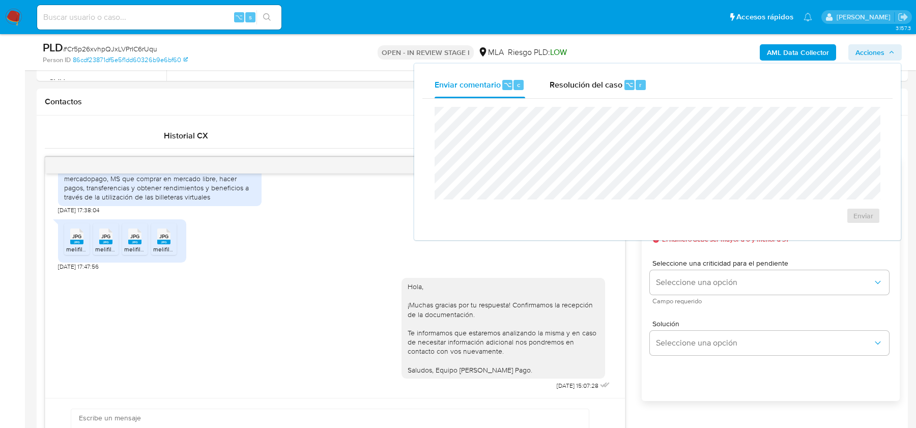
drag, startPoint x: 575, startPoint y: 90, endPoint x: 573, endPoint y: 104, distance: 14.5
click at [575, 90] on span "Resolución del caso" at bounding box center [586, 84] width 73 height 12
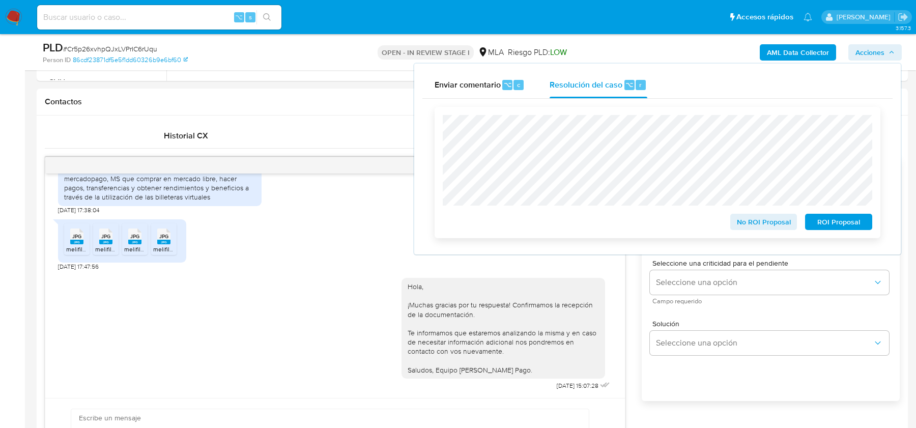
click at [746, 223] on span "No ROI Proposal" at bounding box center [763, 222] width 53 height 14
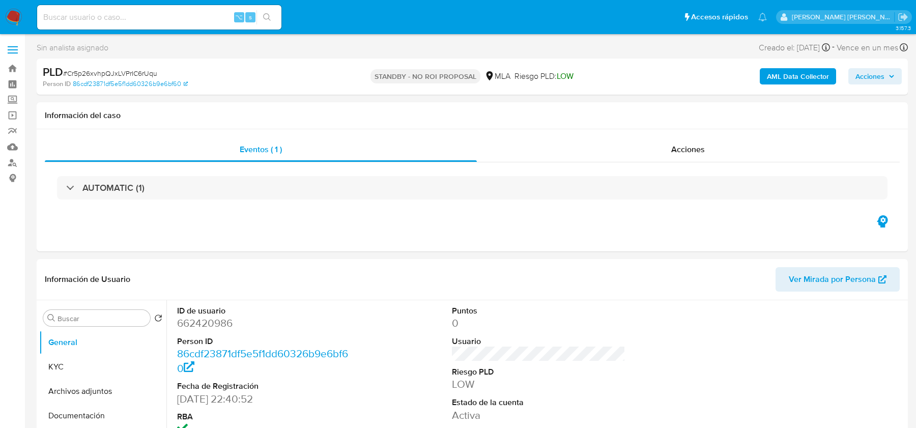
select select "10"
click at [110, 13] on input at bounding box center [159, 17] width 244 height 13
paste input "UNbjq69RHtZAeugUtasQObMC"
type input "UNbjq69RHtZAeugUtasQObMC"
select select "10"
